Goal: Find contact information: Find contact information

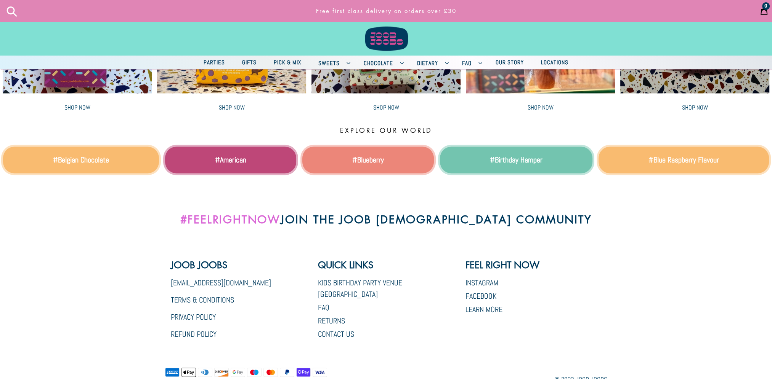
scroll to position [1519, 0]
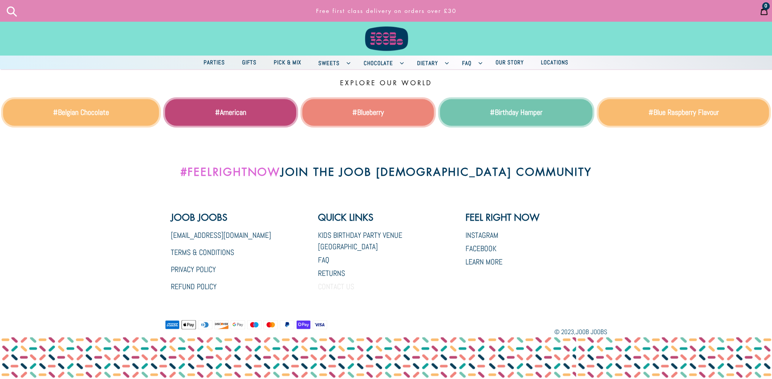
click at [338, 282] on link "Contact Us" at bounding box center [336, 287] width 36 height 10
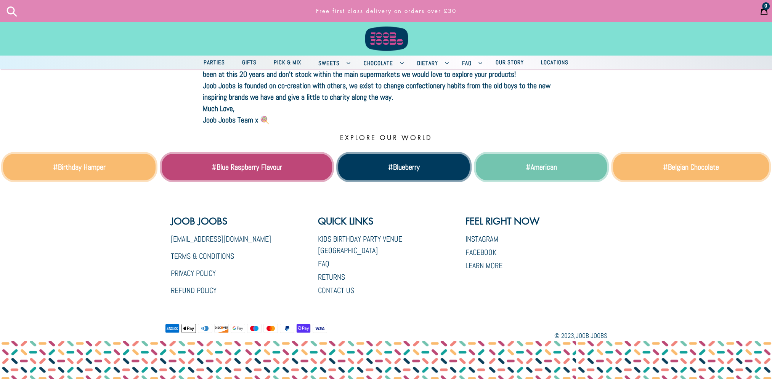
scroll to position [146, 0]
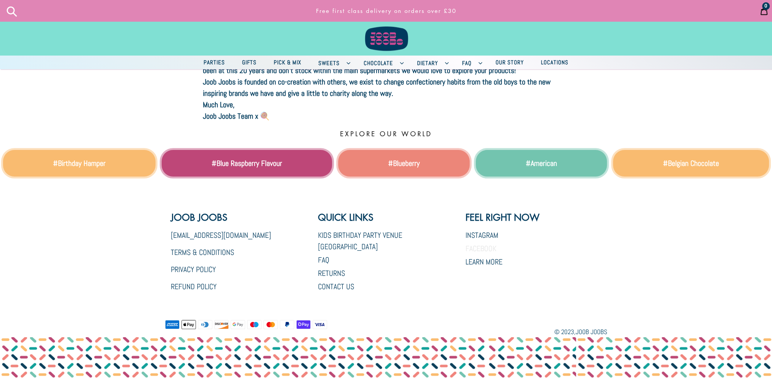
click at [471, 247] on link "Facebook" at bounding box center [480, 249] width 31 height 10
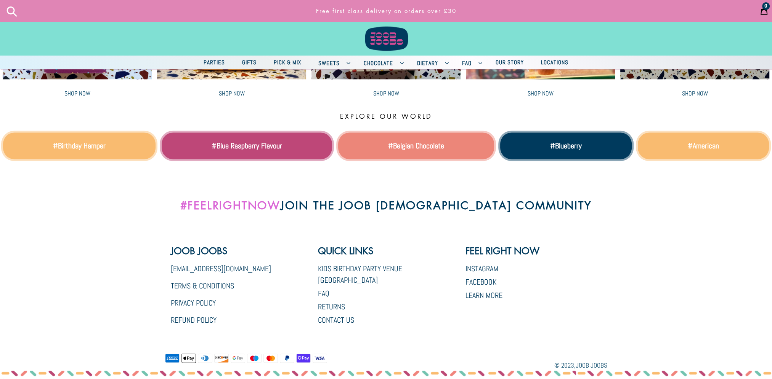
scroll to position [1519, 0]
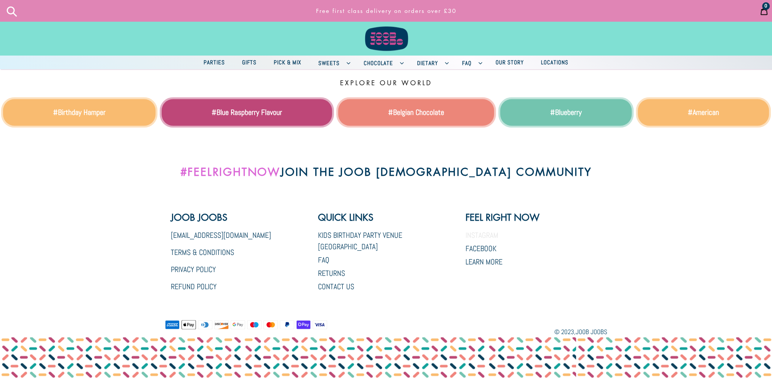
click at [480, 239] on link "Instagram" at bounding box center [481, 235] width 33 height 10
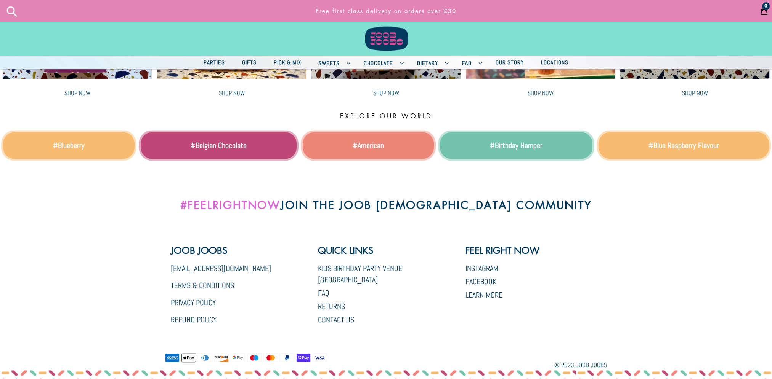
scroll to position [1519, 0]
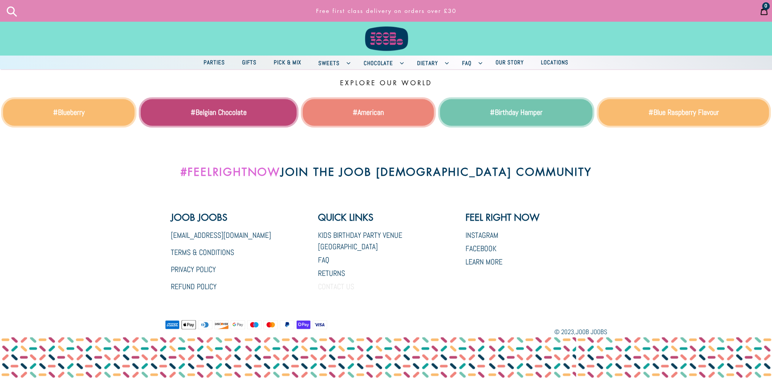
click at [345, 282] on link "Contact Us" at bounding box center [336, 287] width 36 height 10
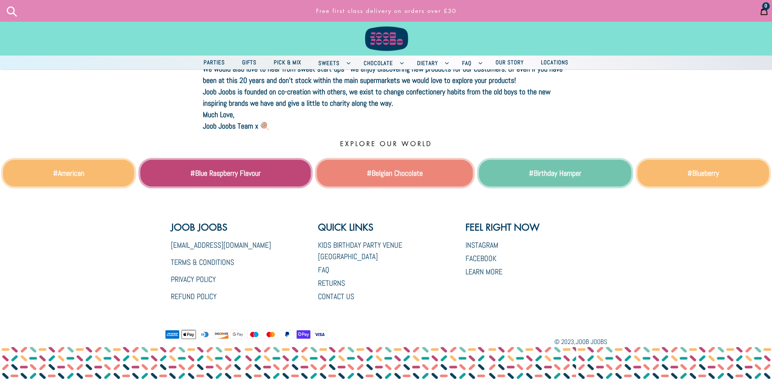
scroll to position [146, 0]
